Goal: Information Seeking & Learning: Learn about a topic

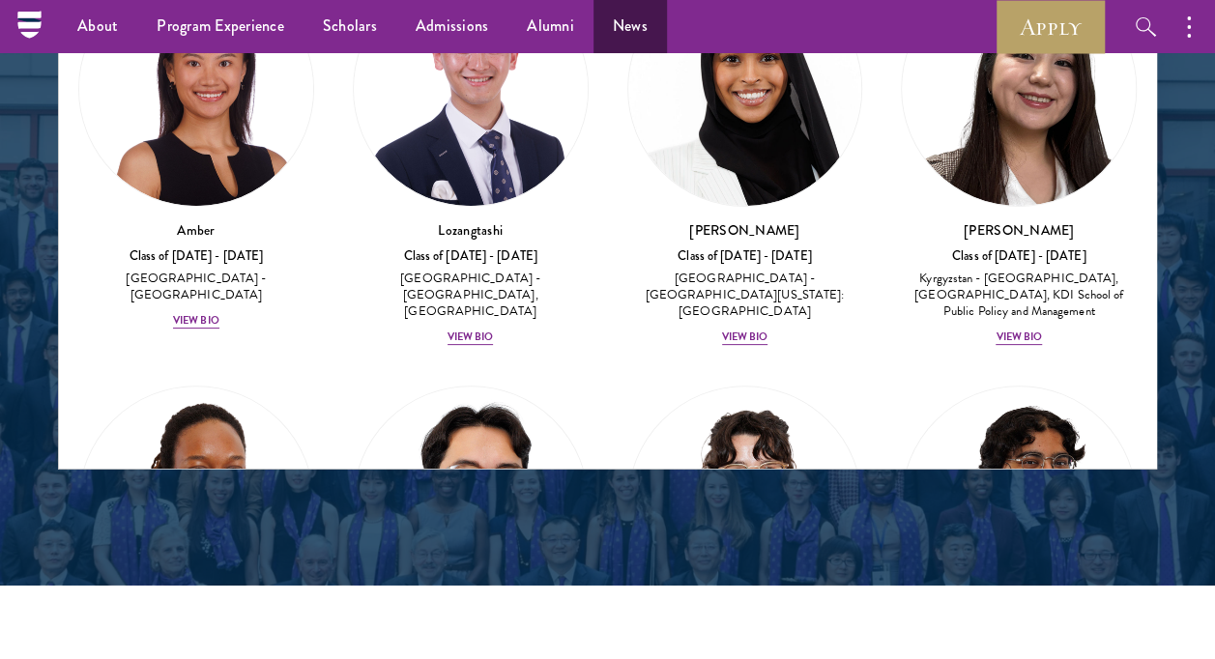
scroll to position [8454, 0]
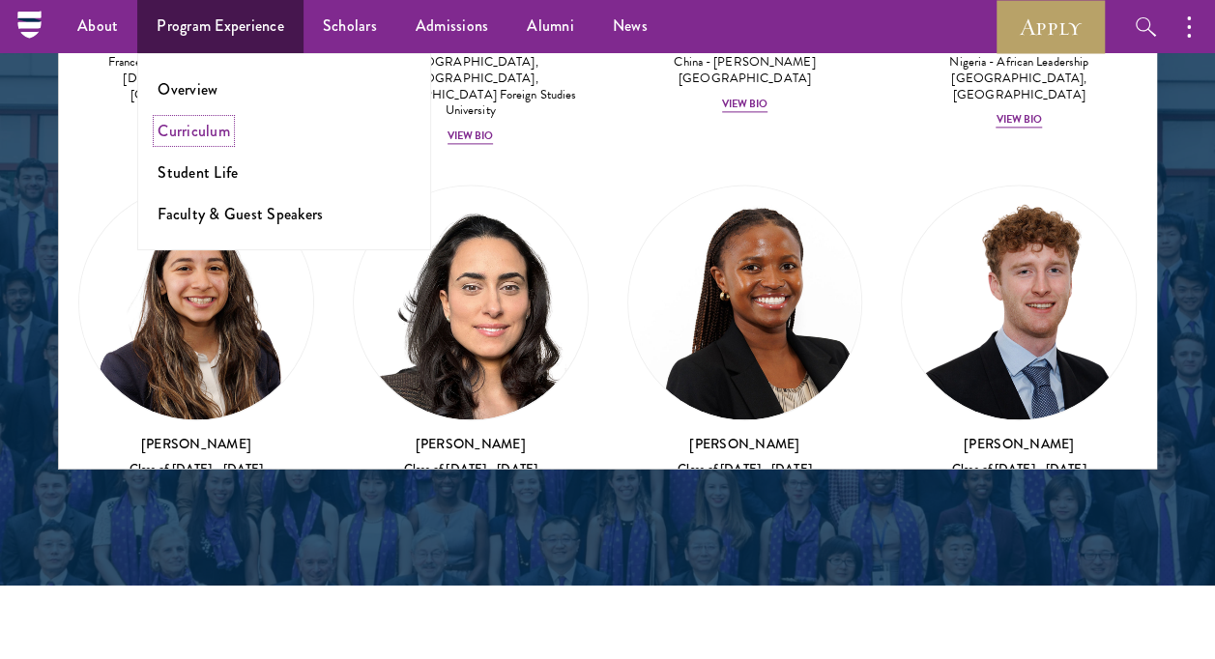
click at [200, 138] on link "Curriculum" at bounding box center [194, 131] width 72 height 22
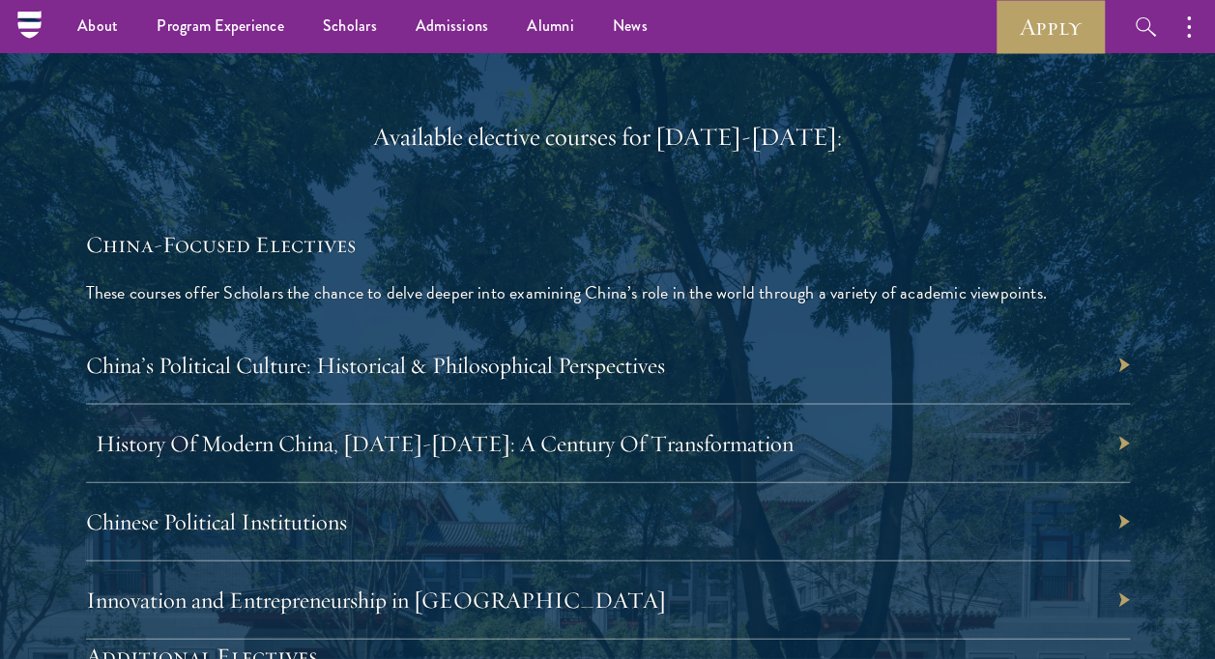
scroll to position [5505, 0]
click at [343, 435] on link "History Of Modern China, 1911-2011: A Century Of Transformation" at bounding box center [445, 443] width 698 height 29
click at [512, 429] on link "History Of Modern China, 1911-2011: A Century Of Transformation" at bounding box center [445, 443] width 698 height 29
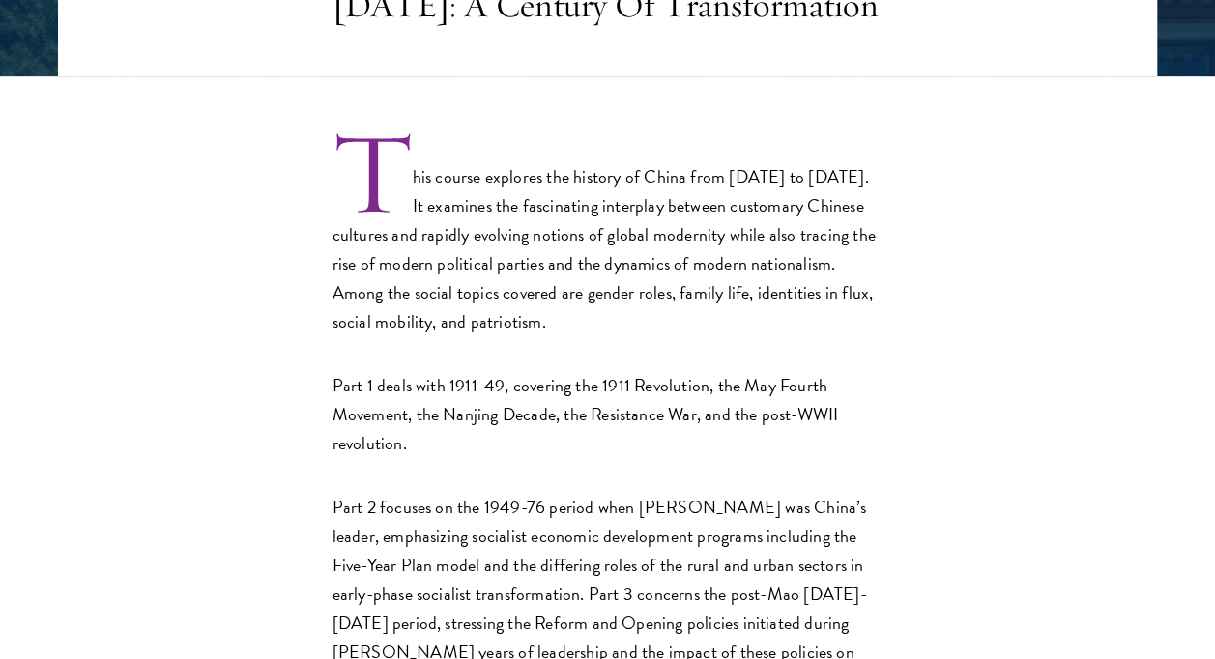
scroll to position [522, 0]
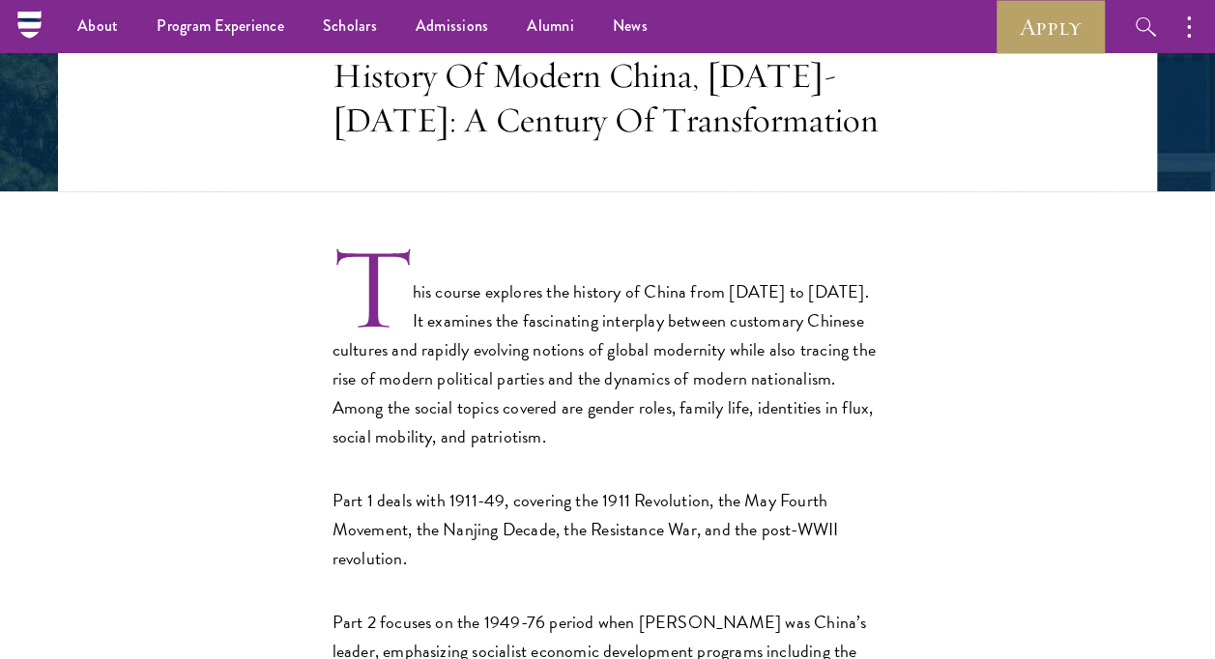
scroll to position [409, 0]
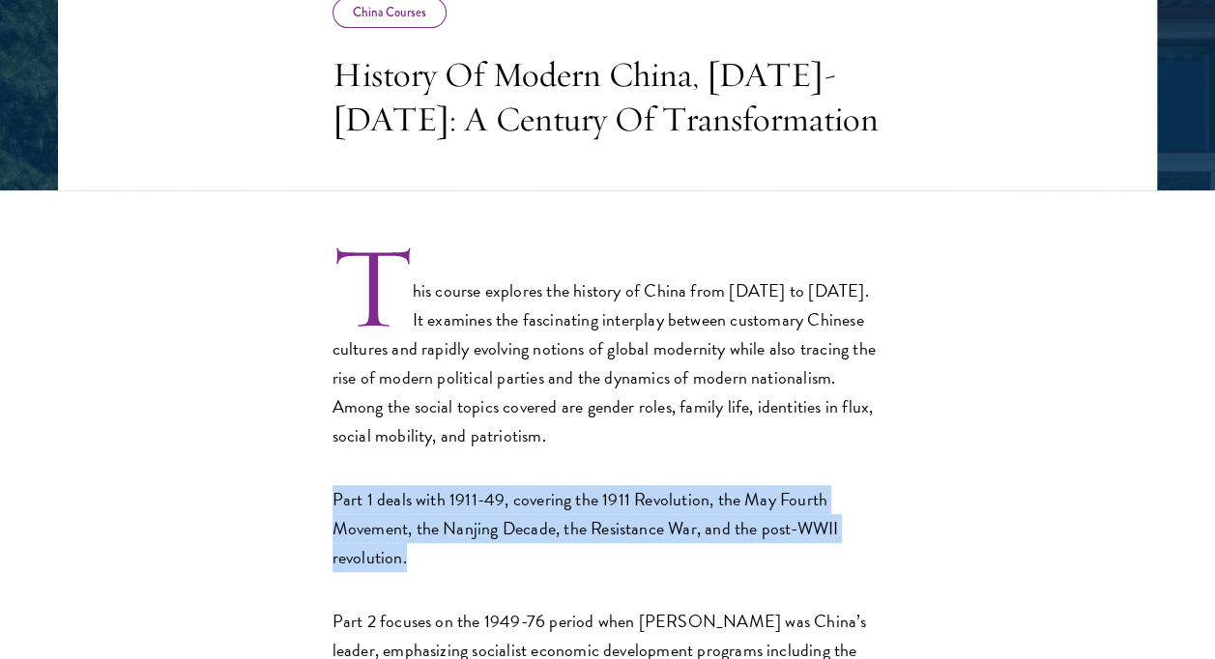
drag, startPoint x: 319, startPoint y: 495, endPoint x: 497, endPoint y: 545, distance: 184.8
click at [497, 545] on div "This course explores the history of China from 1911 to 2011. It examines the fa…" at bounding box center [607, 572] width 1099 height 649
copy p "Part 1 deals with 1911-49, covering the 1911 Revolution, the May Fourth Movemen…"
